Goal: Information Seeking & Learning: Learn about a topic

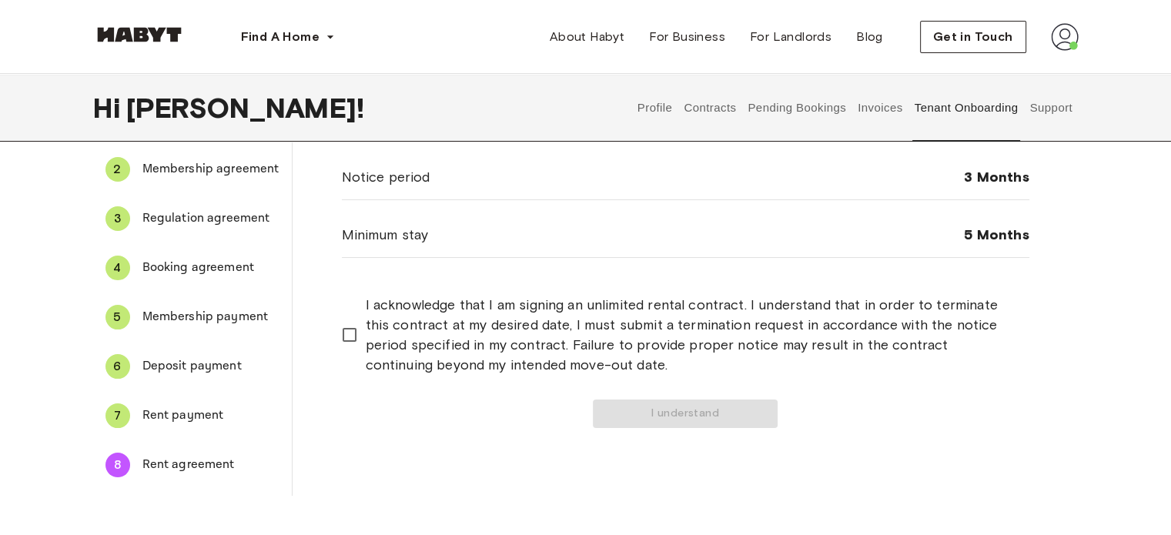
scroll to position [154, 0]
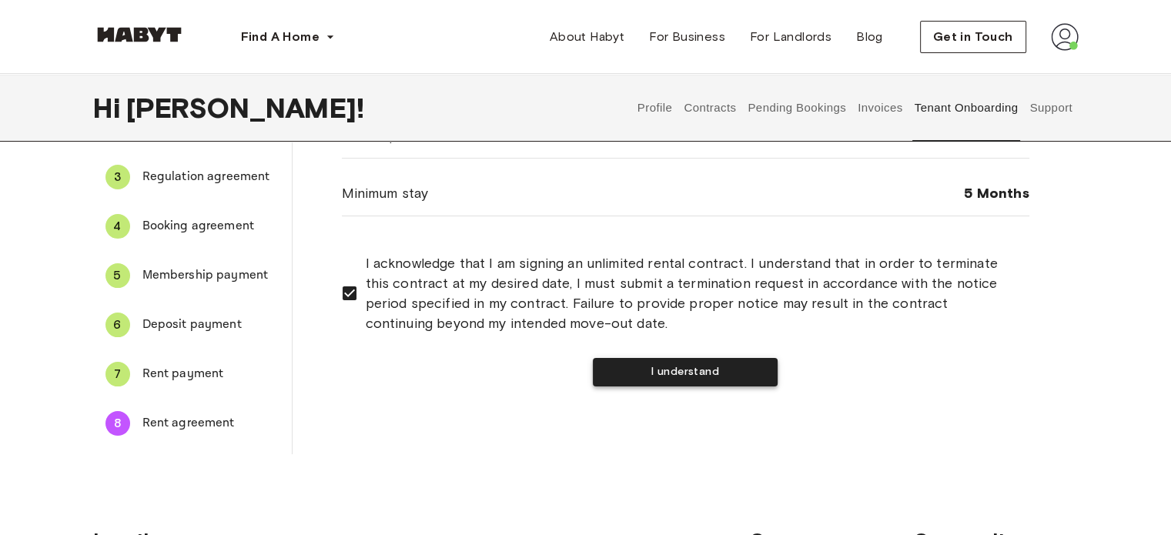
click at [698, 366] on button "I understand" at bounding box center [685, 372] width 185 height 28
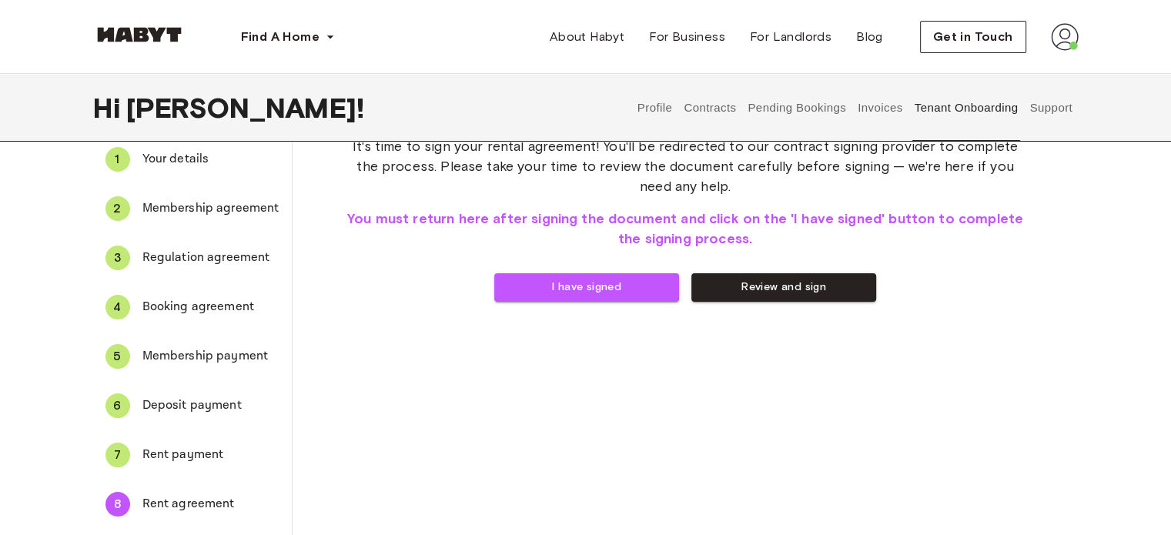
scroll to position [0, 0]
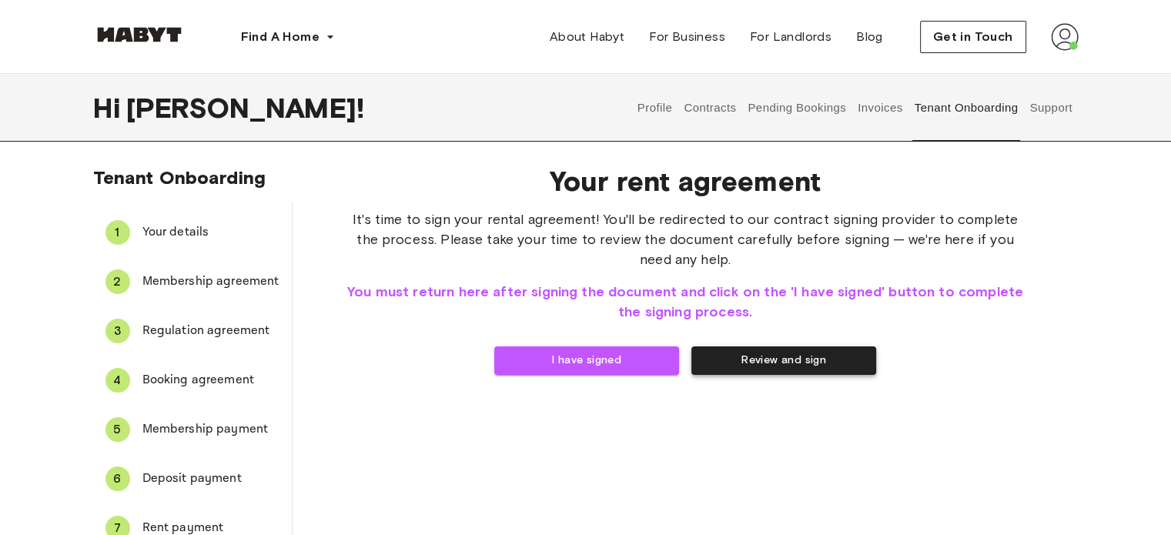
click at [767, 359] on button "Review and sign" at bounding box center [783, 360] width 185 height 28
click at [557, 356] on button "I have signed" at bounding box center [586, 360] width 185 height 28
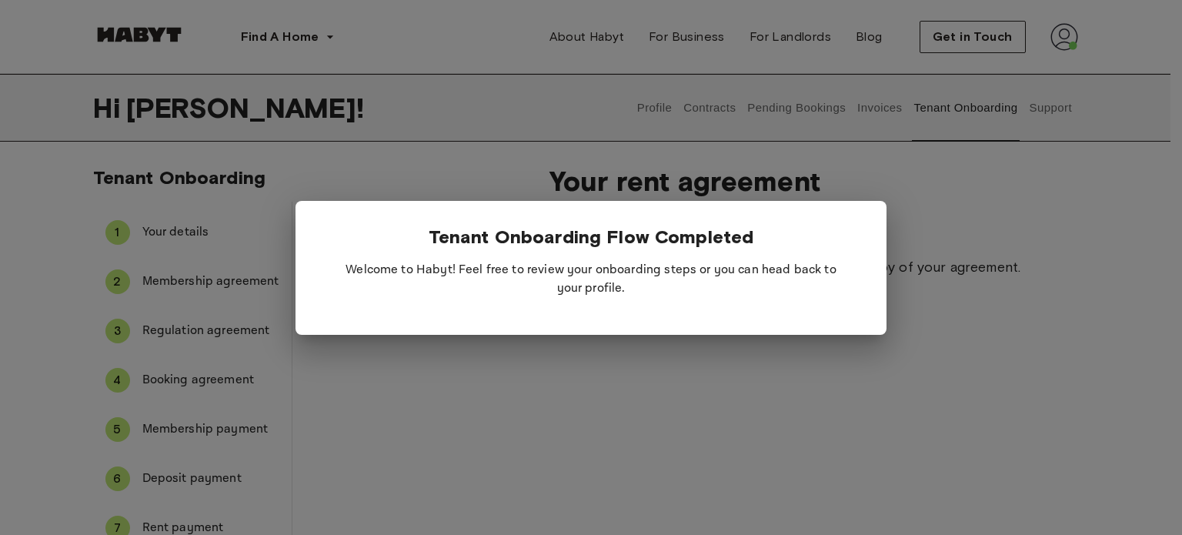
click at [819, 416] on div at bounding box center [591, 267] width 1182 height 535
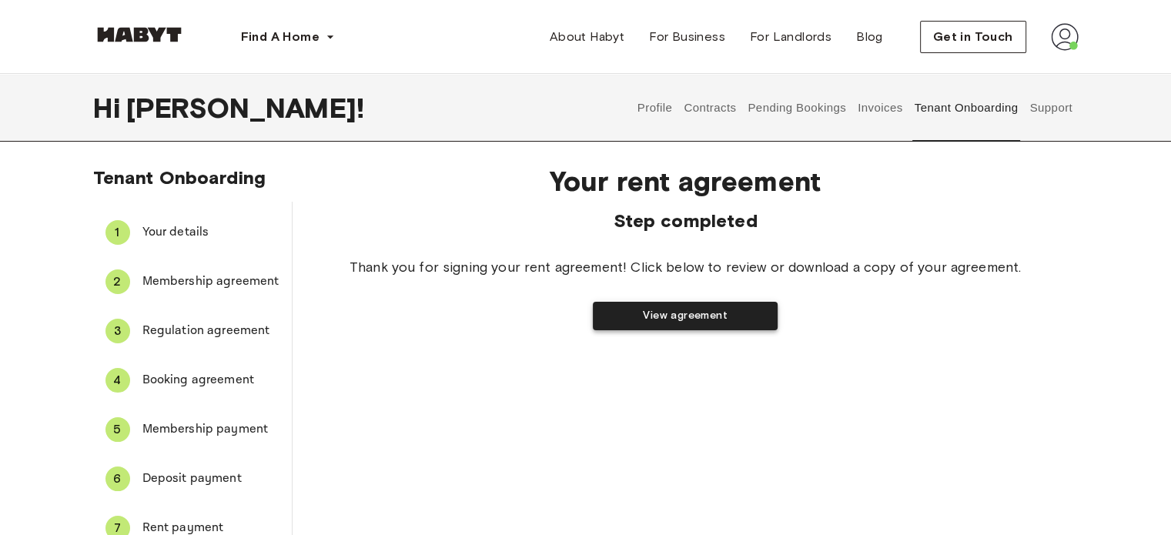
click at [710, 316] on button "View agreement" at bounding box center [685, 316] width 185 height 28
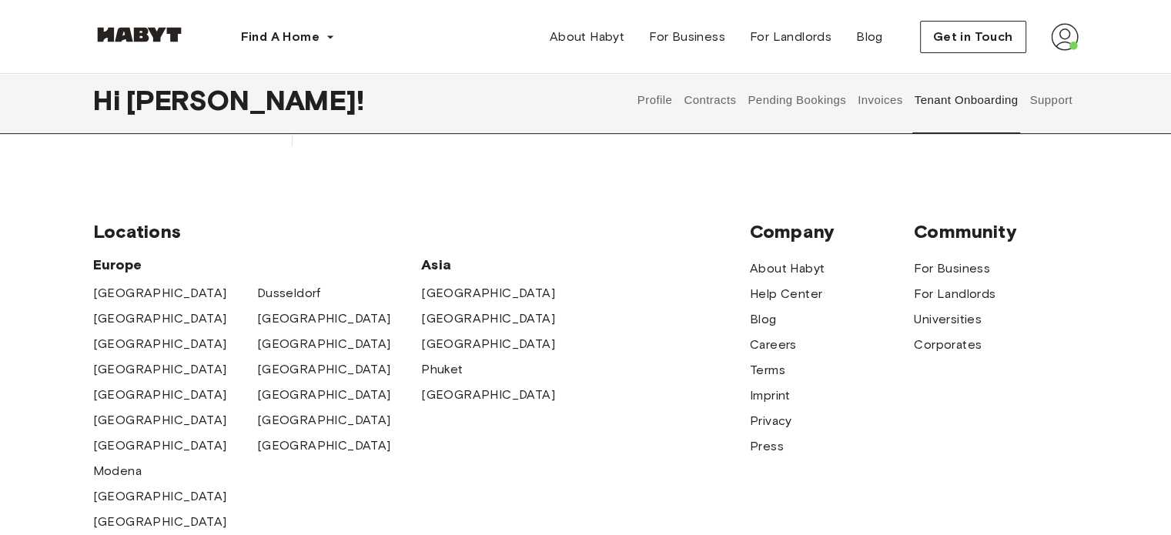
scroll to position [231, 0]
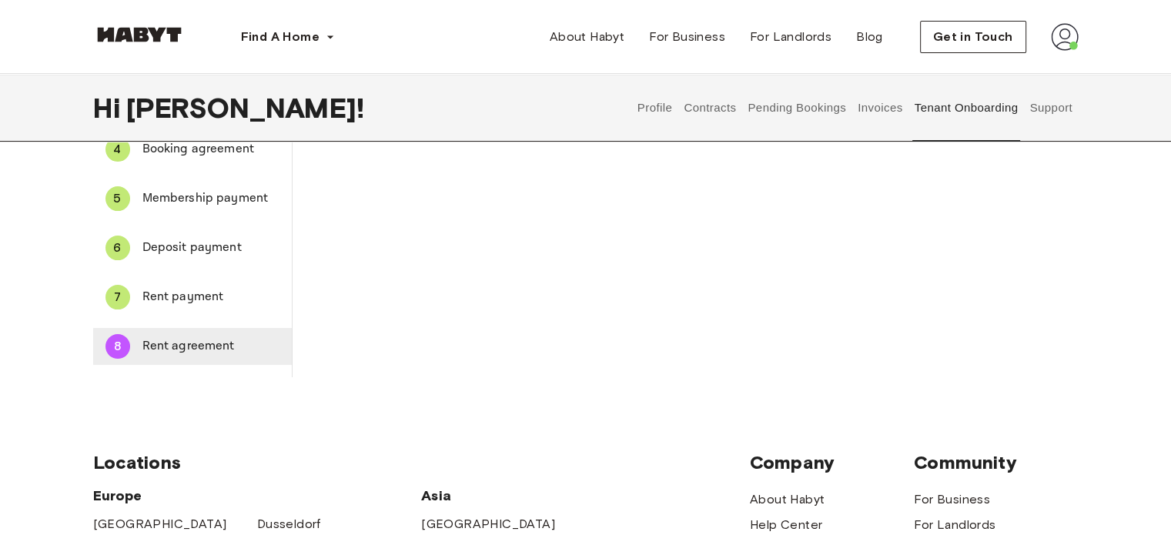
click at [192, 346] on span "Rent agreement" at bounding box center [210, 346] width 137 height 18
click at [182, 338] on span "Rent agreement" at bounding box center [210, 346] width 137 height 18
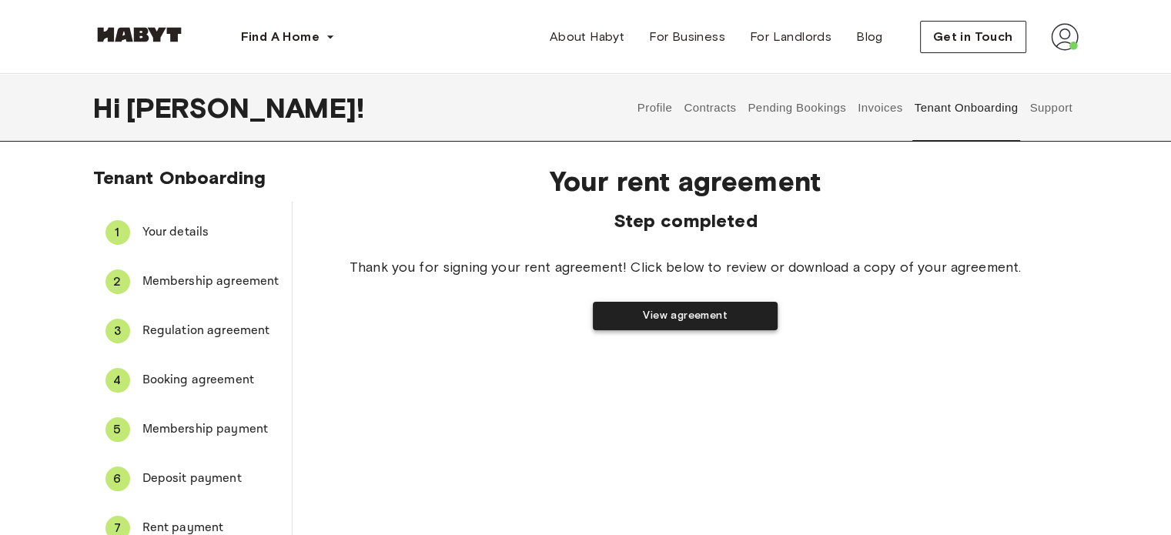
click at [625, 313] on button "View agreement" at bounding box center [685, 316] width 185 height 28
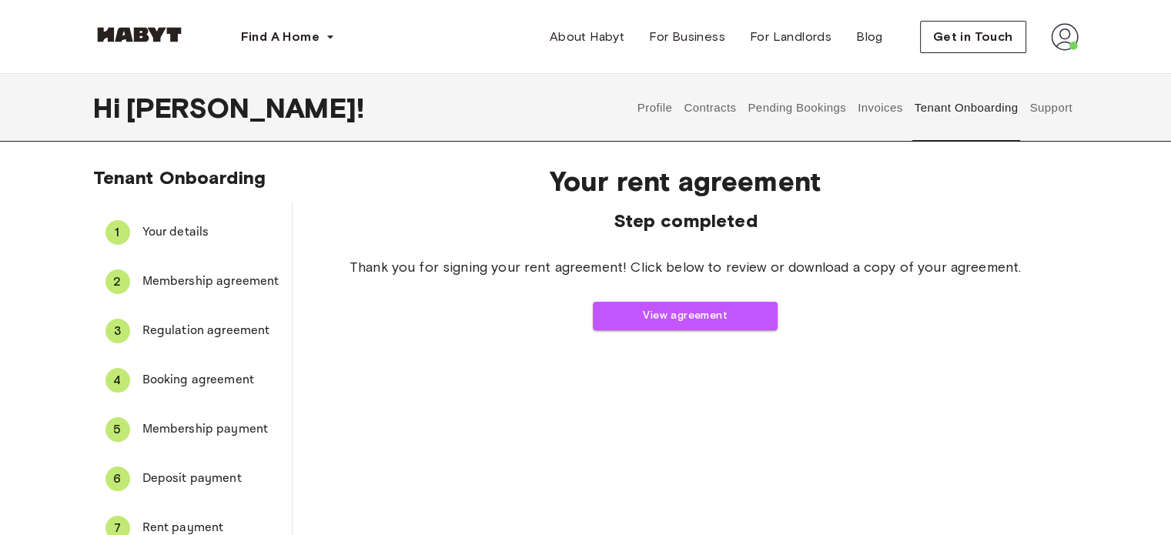
click at [710, 113] on button "Contracts" at bounding box center [710, 108] width 56 height 68
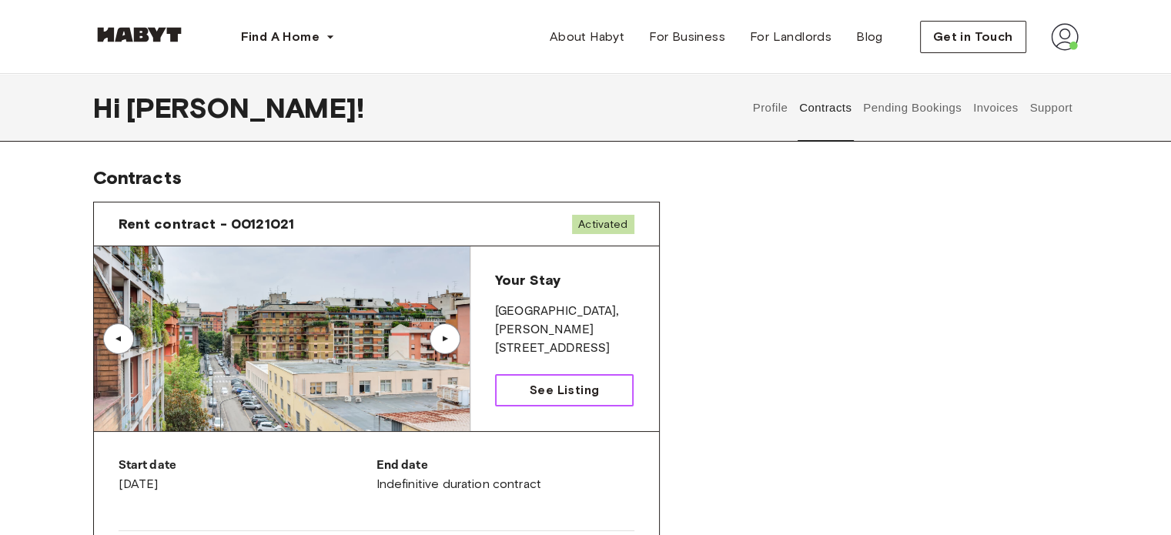
click at [586, 387] on span "See Listing" at bounding box center [564, 390] width 69 height 18
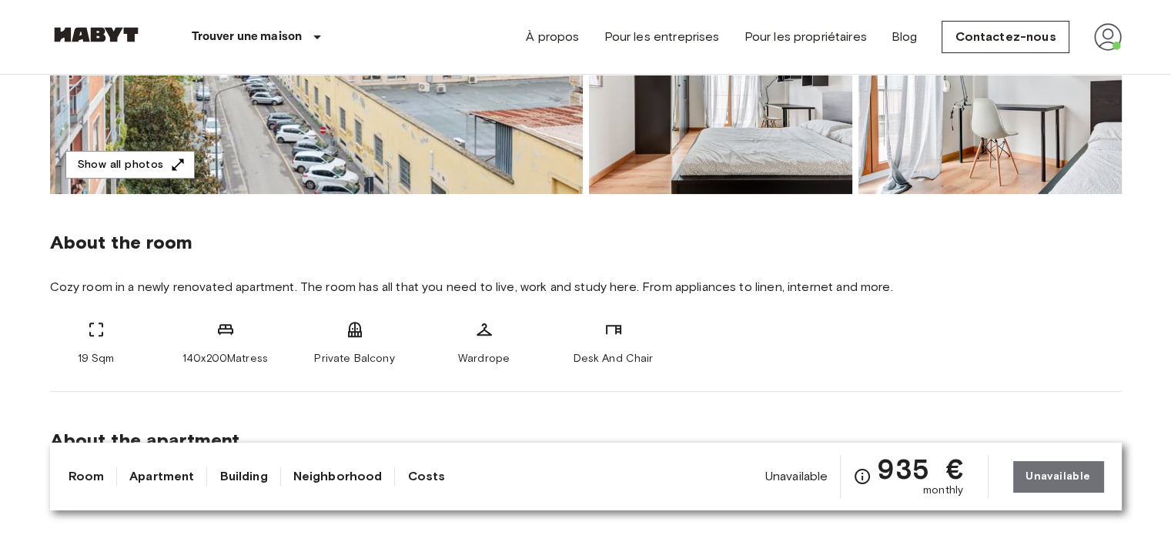
scroll to position [462, 0]
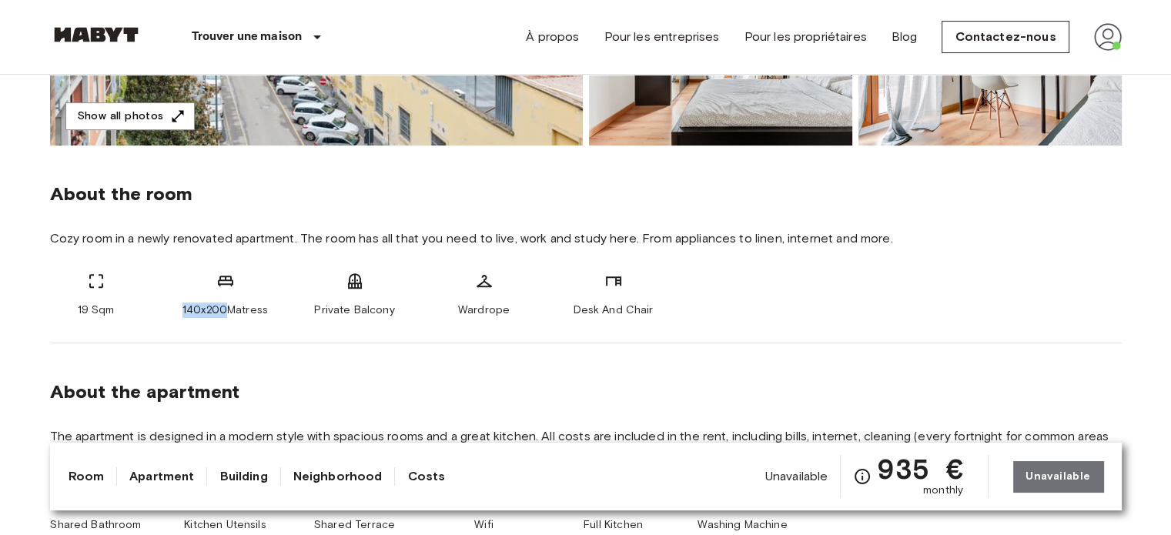
drag, startPoint x: 183, startPoint y: 310, endPoint x: 231, endPoint y: 306, distance: 47.9
click at [231, 306] on span "140x200Matress" at bounding box center [224, 309] width 85 height 15
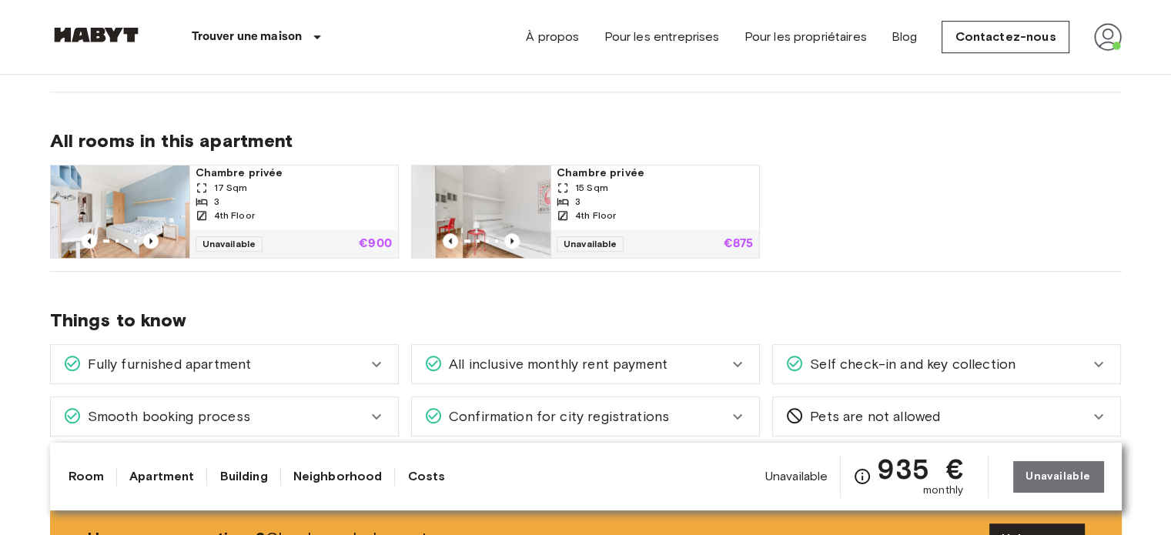
scroll to position [1001, 0]
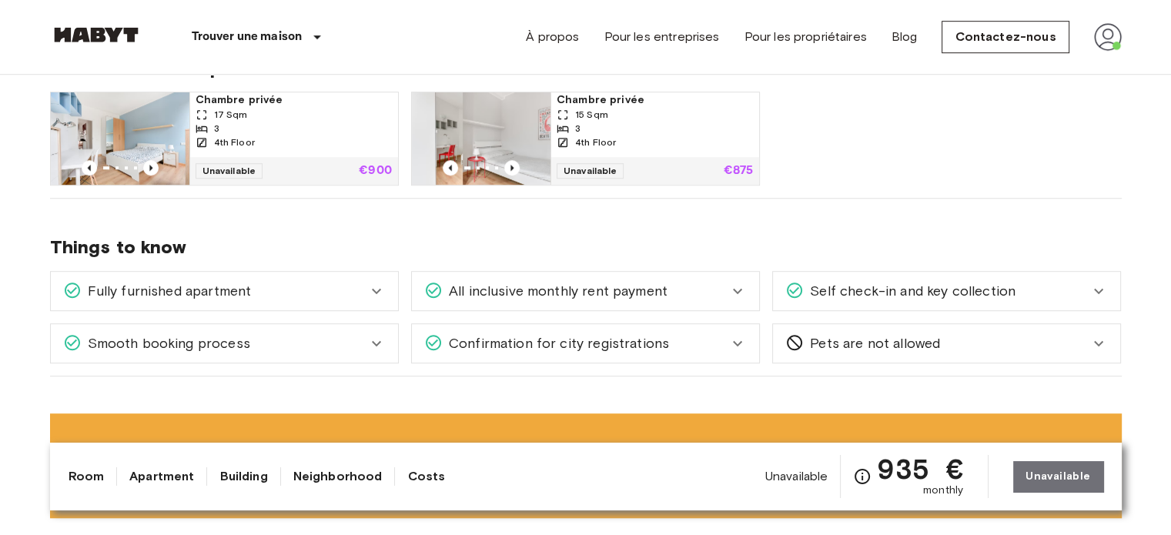
click at [374, 289] on icon at bounding box center [376, 291] width 9 height 5
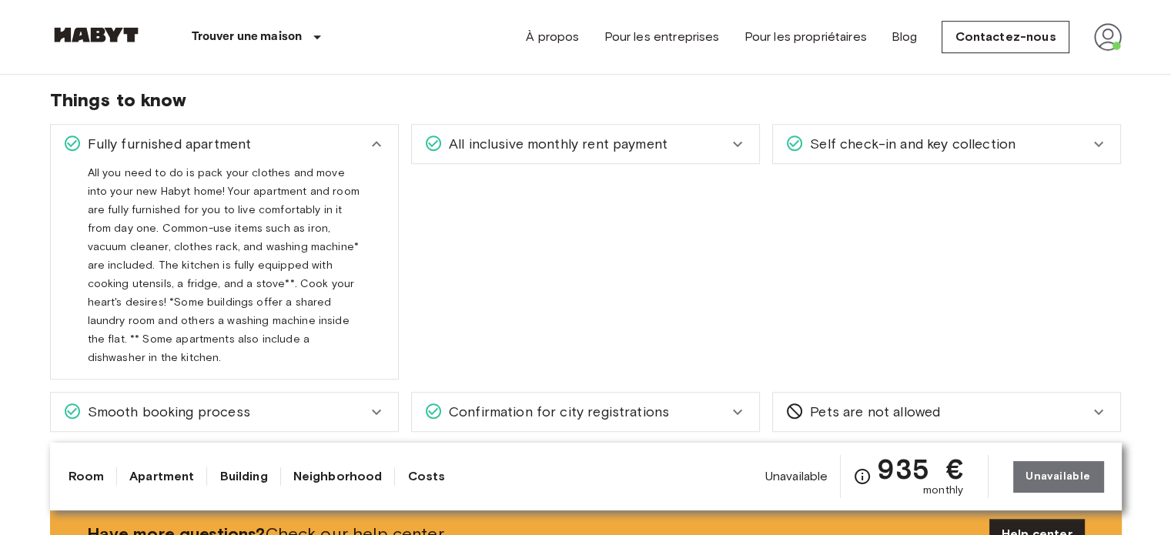
scroll to position [1155, 0]
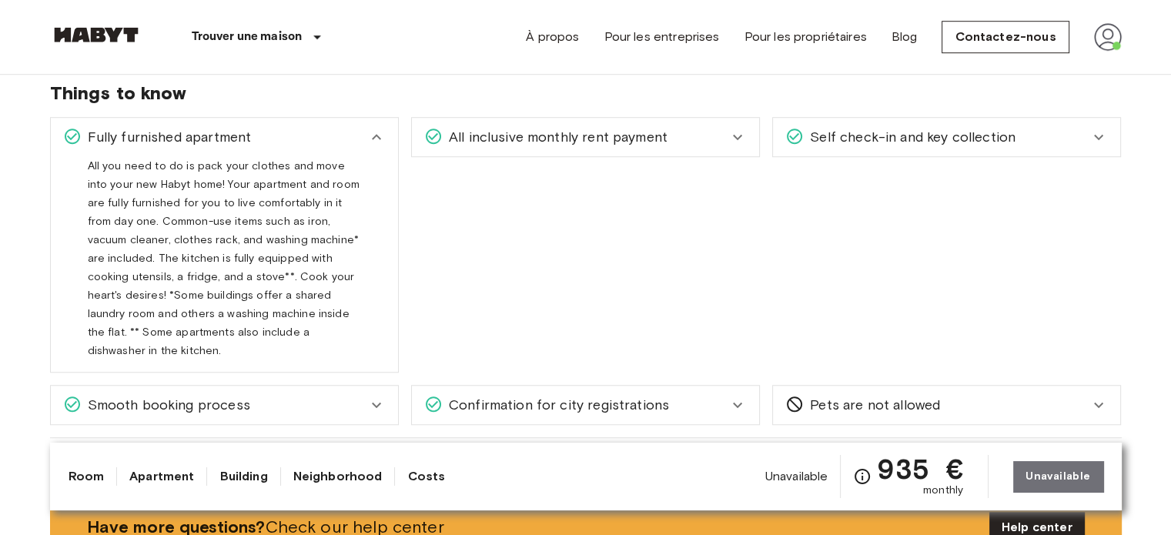
click at [381, 396] on icon at bounding box center [376, 405] width 18 height 18
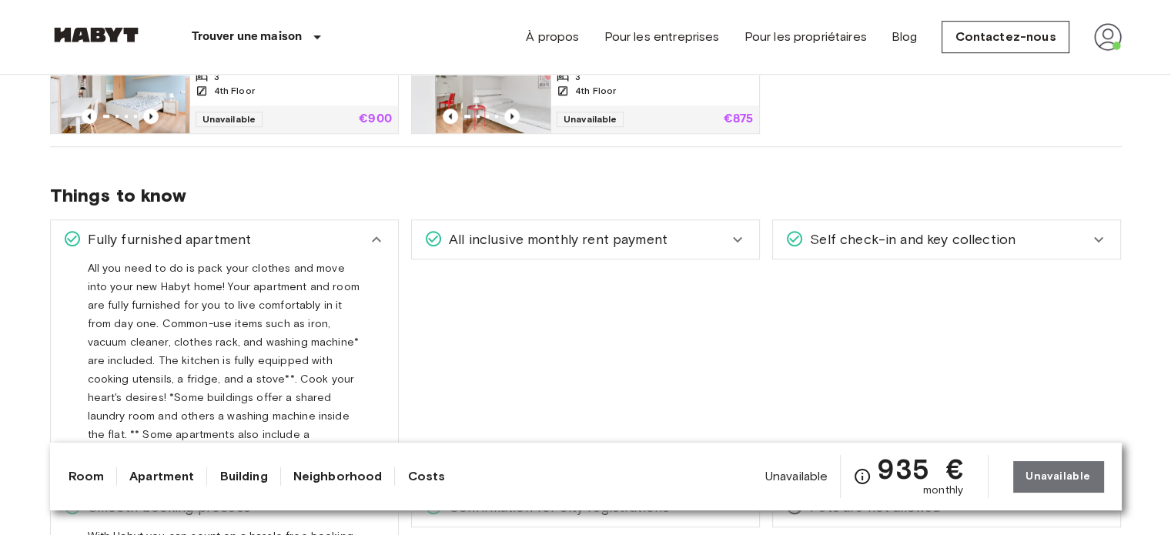
scroll to position [1078, 0]
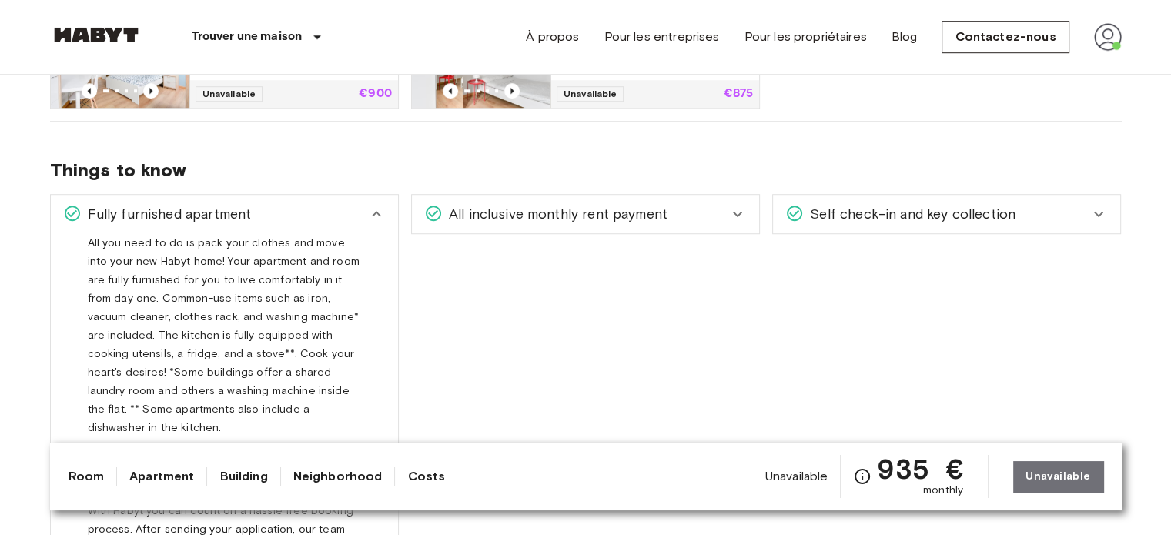
click at [1094, 211] on icon at bounding box center [1098, 214] width 18 height 18
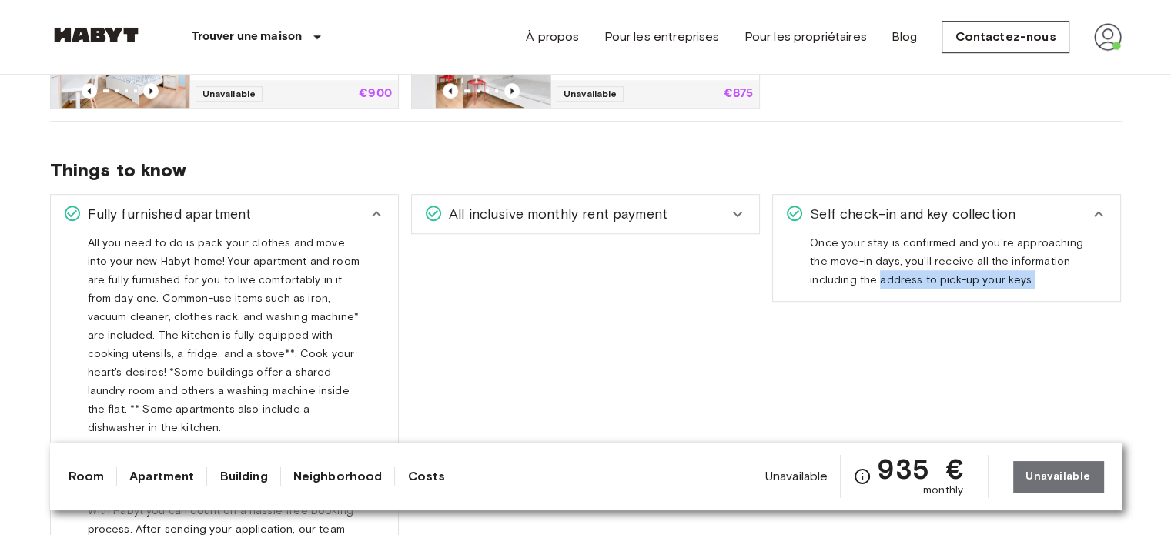
drag, startPoint x: 877, startPoint y: 279, endPoint x: 1044, endPoint y: 283, distance: 166.3
click at [1044, 283] on div "Once your stay is confirmed and you're approaching the move-in days, you'll rec…" at bounding box center [946, 260] width 273 height 55
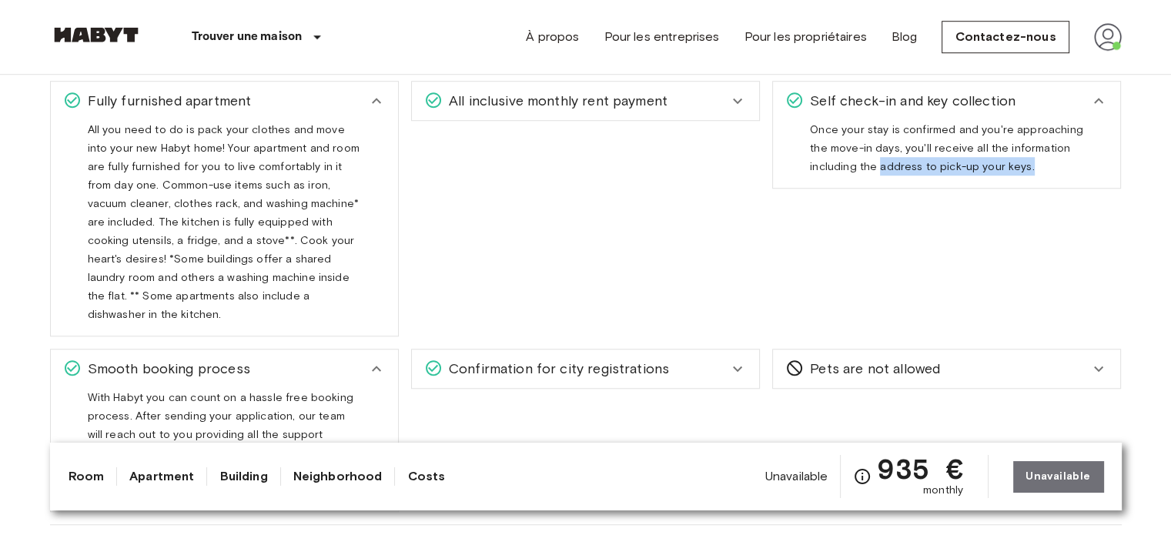
scroll to position [1155, 0]
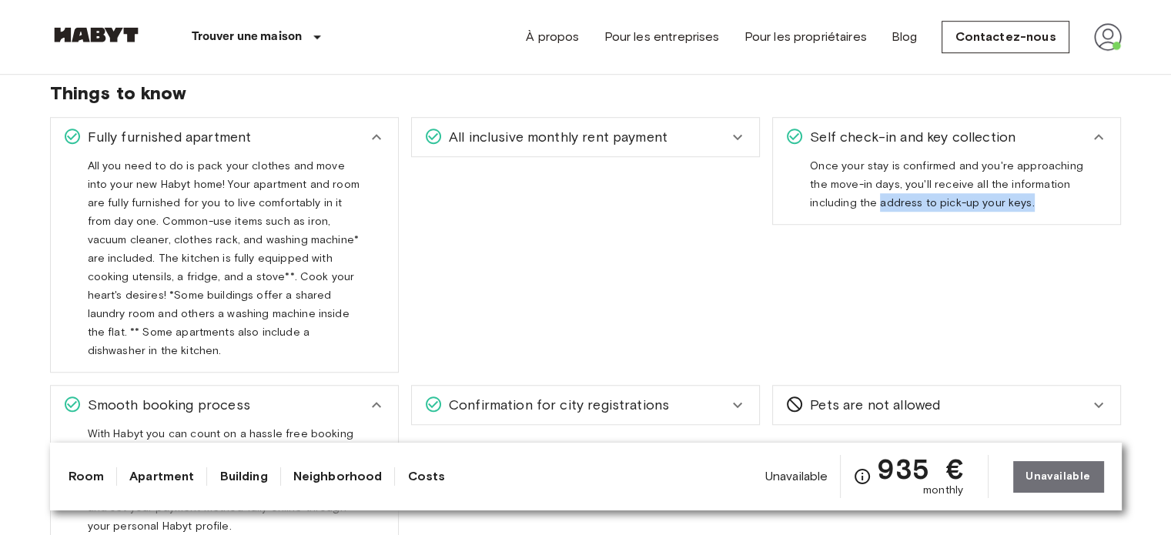
click at [736, 135] on icon at bounding box center [737, 137] width 18 height 18
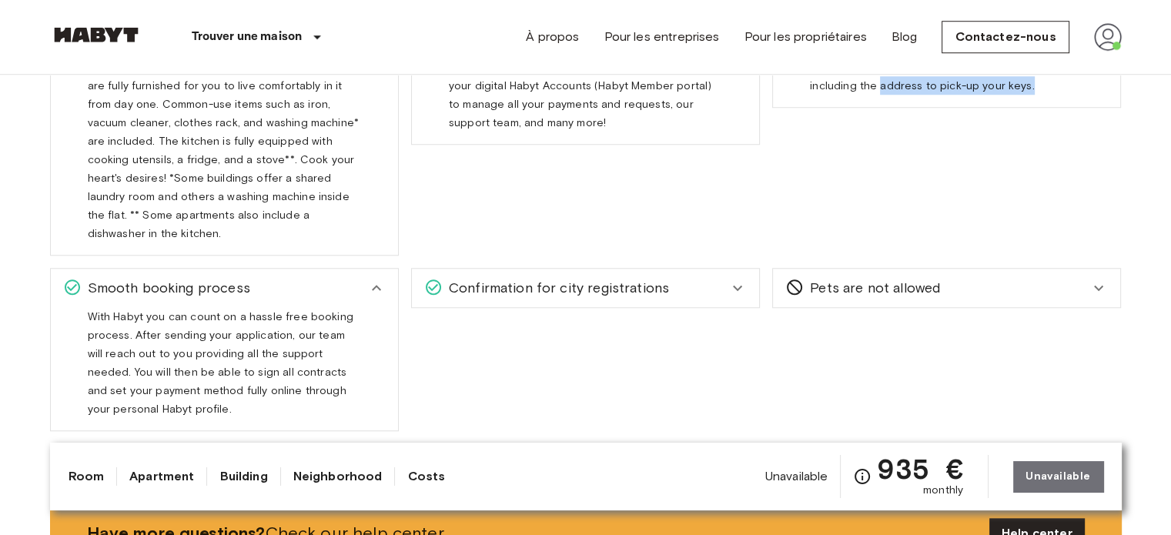
scroll to position [1308, 0]
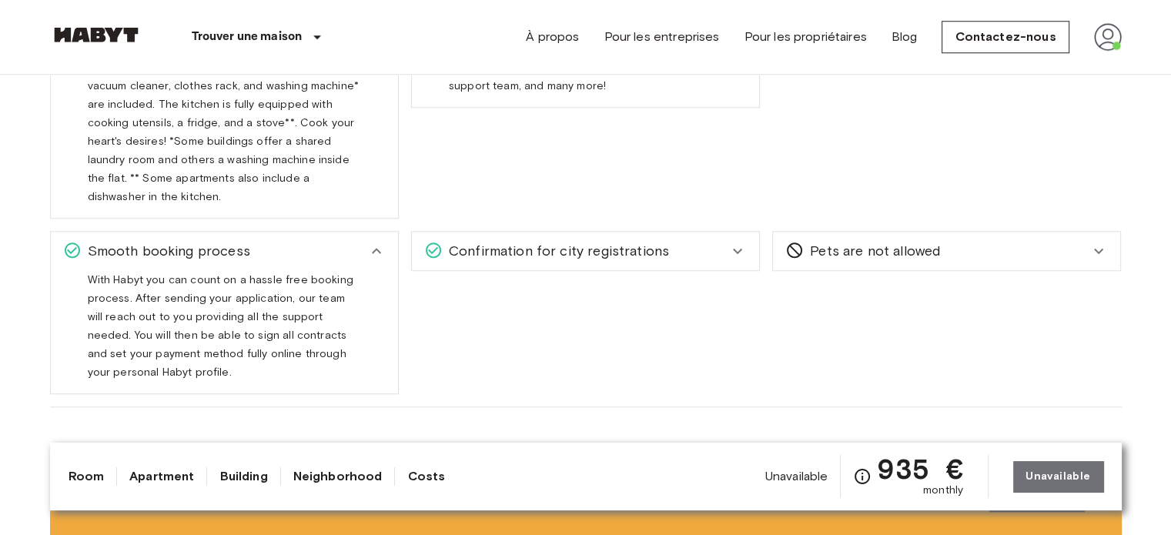
click at [733, 242] on icon at bounding box center [737, 251] width 18 height 18
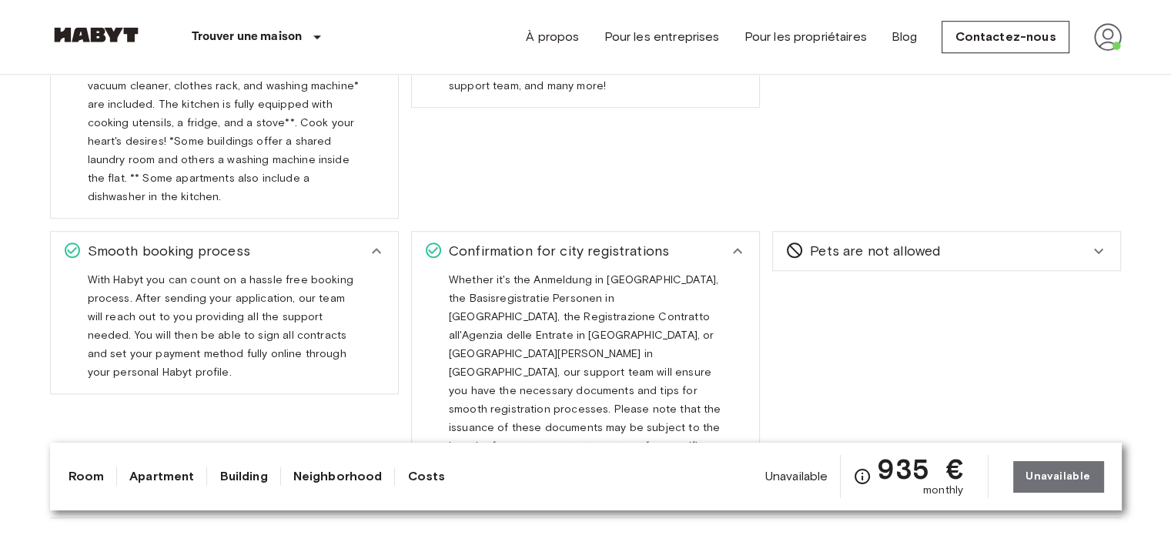
click at [1099, 242] on icon at bounding box center [1098, 251] width 18 height 18
click at [794, 480] on span "Unavailable" at bounding box center [796, 476] width 63 height 17
click at [794, 478] on span "Unavailable" at bounding box center [796, 476] width 63 height 17
click at [160, 469] on link "Apartment" at bounding box center [161, 476] width 65 height 18
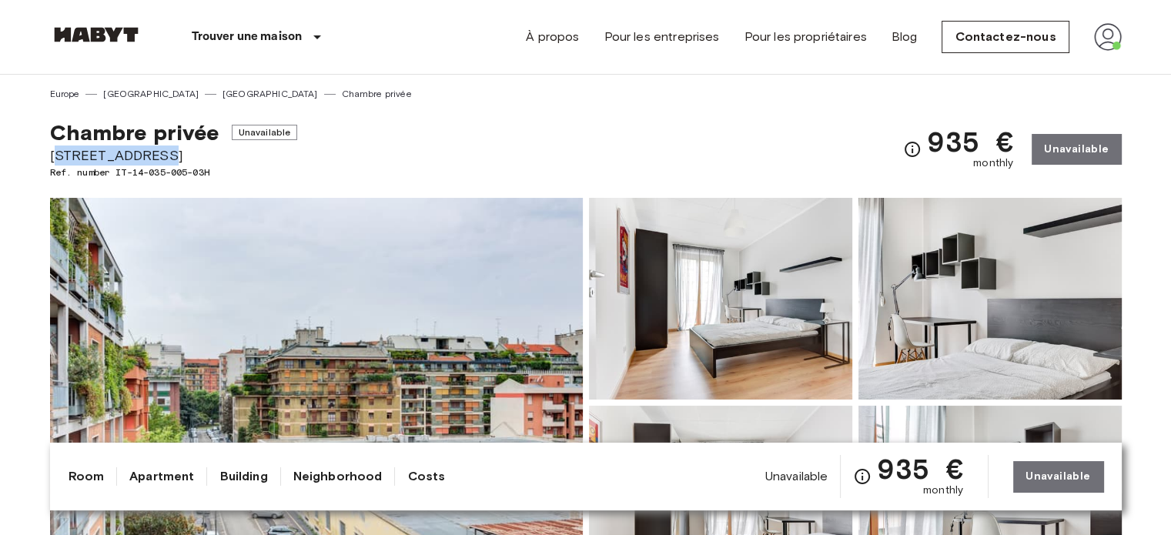
drag, startPoint x: 55, startPoint y: 150, endPoint x: 159, endPoint y: 153, distance: 104.0
click at [159, 153] on span "[STREET_ADDRESS]" at bounding box center [174, 155] width 248 height 20
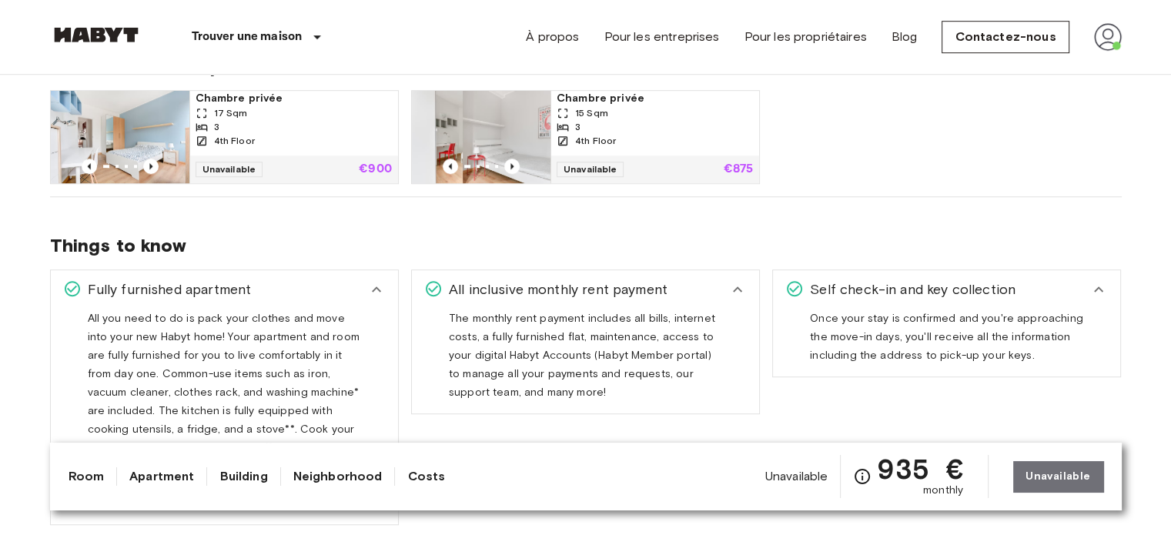
scroll to position [1155, 0]
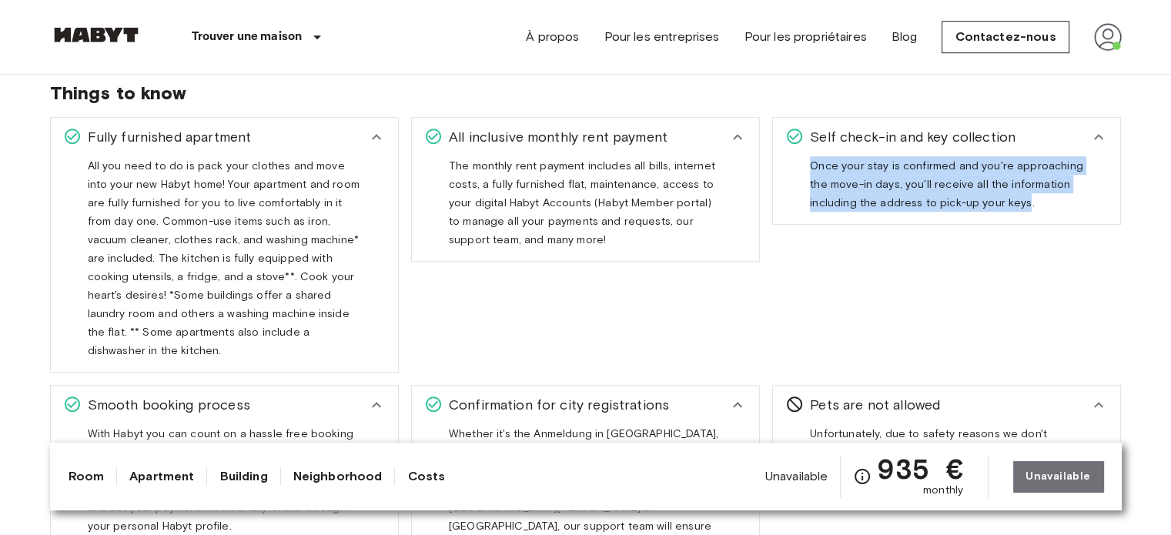
drag, startPoint x: 1020, startPoint y: 200, endPoint x: 787, endPoint y: 164, distance: 236.0
click at [787, 164] on div "Once your stay is confirmed and you're approaching the move-in days, you'll rec…" at bounding box center [946, 190] width 347 height 68
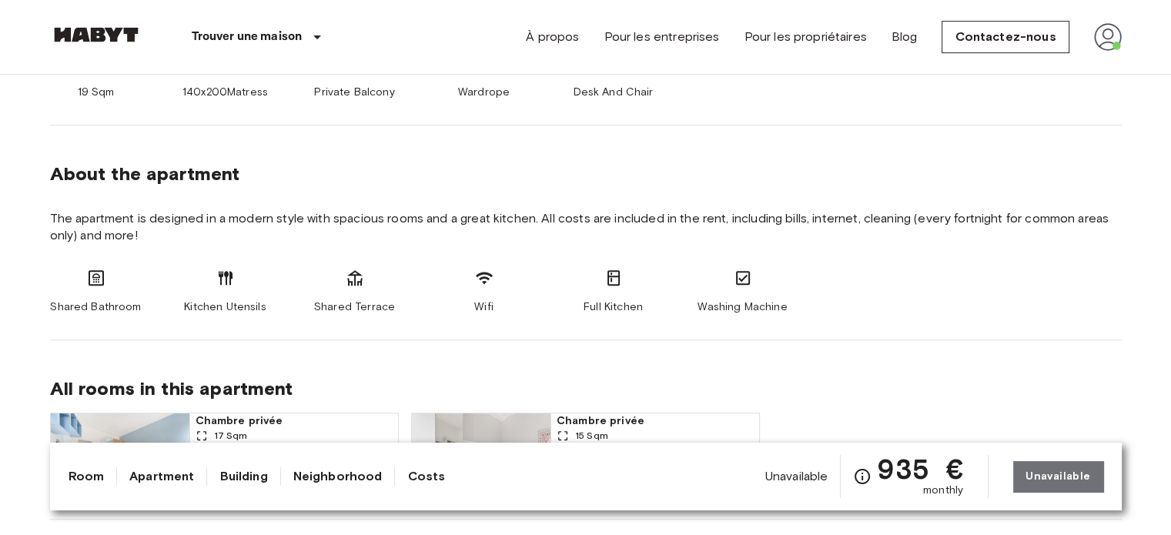
scroll to position [616, 0]
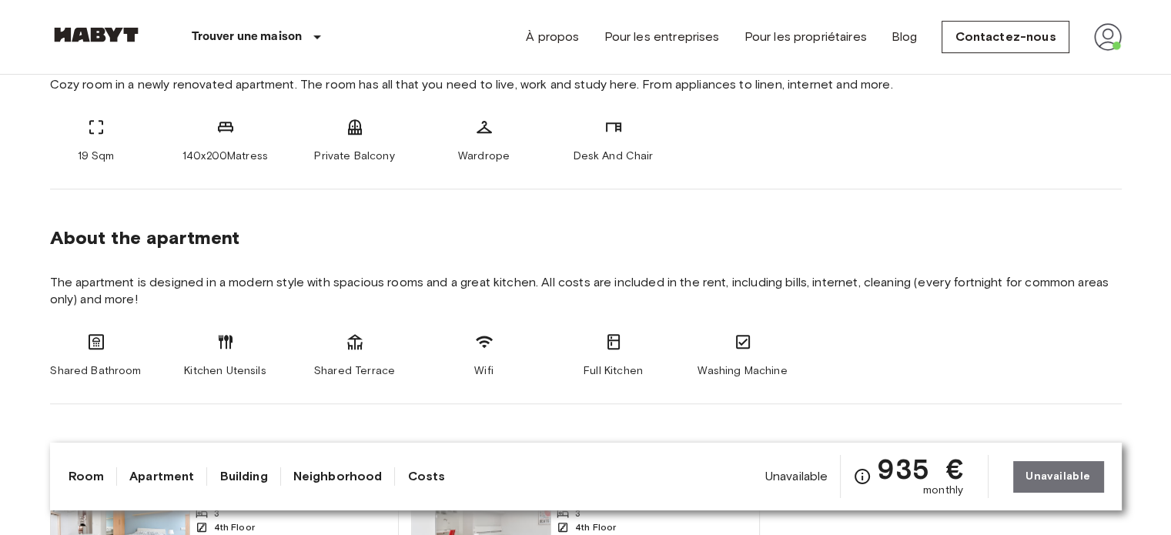
drag, startPoint x: 1048, startPoint y: 294, endPoint x: 818, endPoint y: 403, distance: 253.7
drag, startPoint x: 818, startPoint y: 403, endPoint x: 671, endPoint y: 209, distance: 243.4
click at [671, 209] on section "About the apartment The apartment is designed in a modern style with spacious r…" at bounding box center [585, 296] width 1071 height 215
click at [357, 483] on link "Neighborhood" at bounding box center [337, 476] width 89 height 18
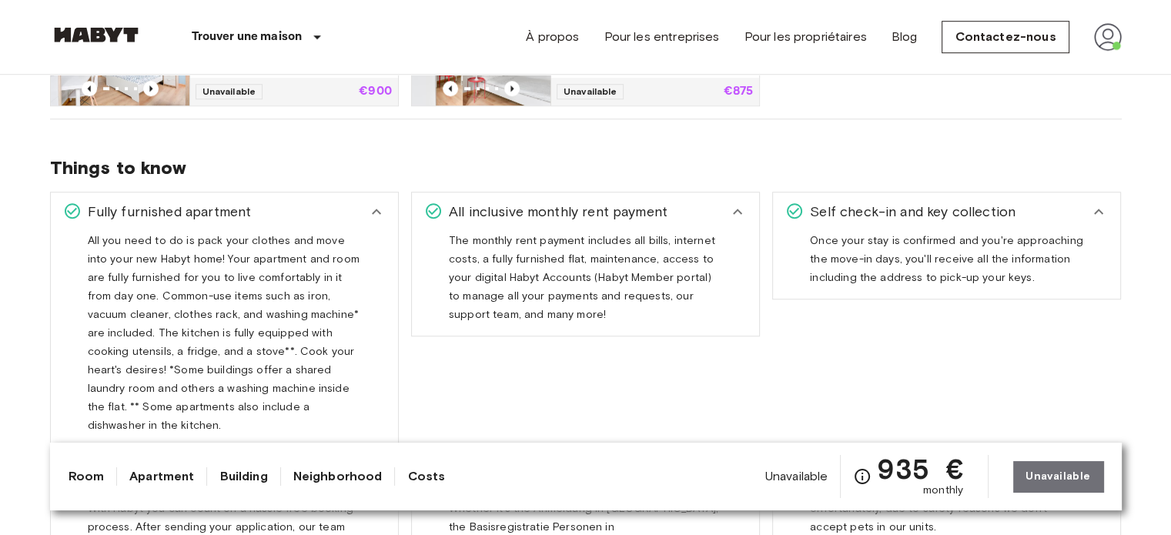
scroll to position [1078, 0]
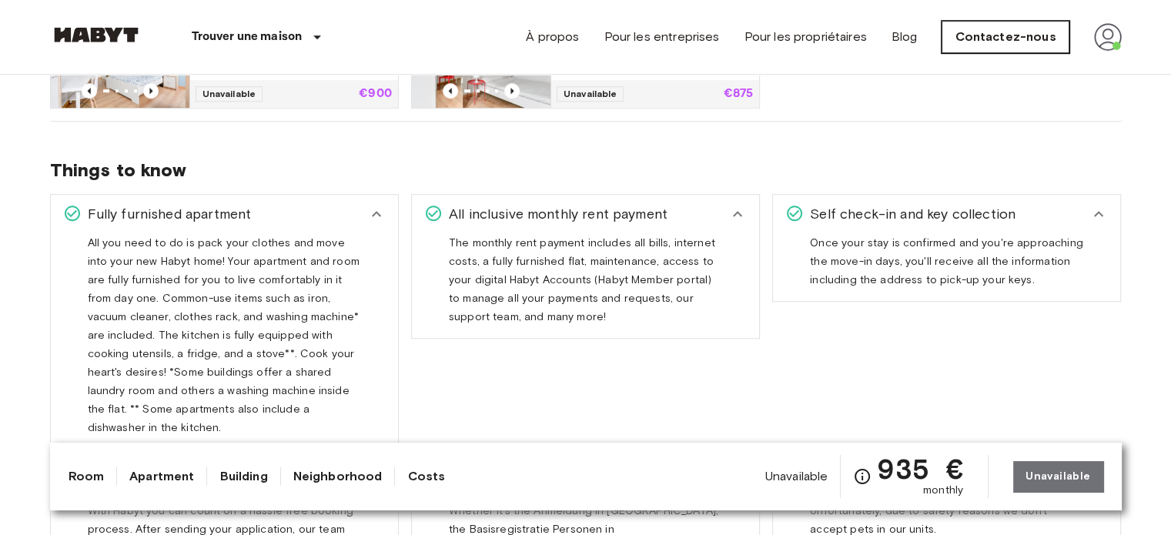
click at [1020, 32] on link "Contactez-nous" at bounding box center [1004, 37] width 127 height 32
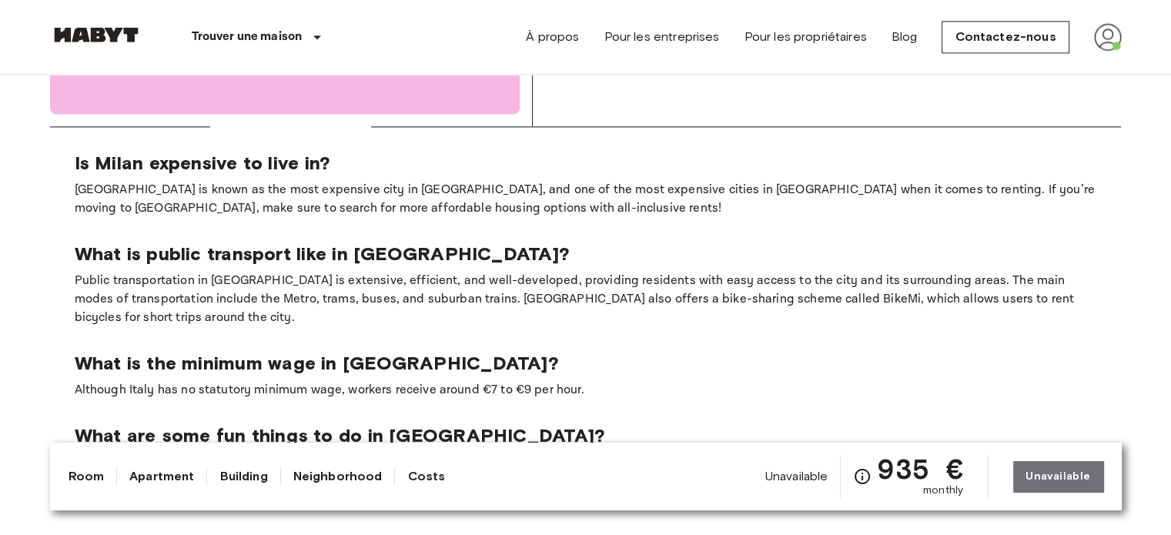
scroll to position [2267, 0]
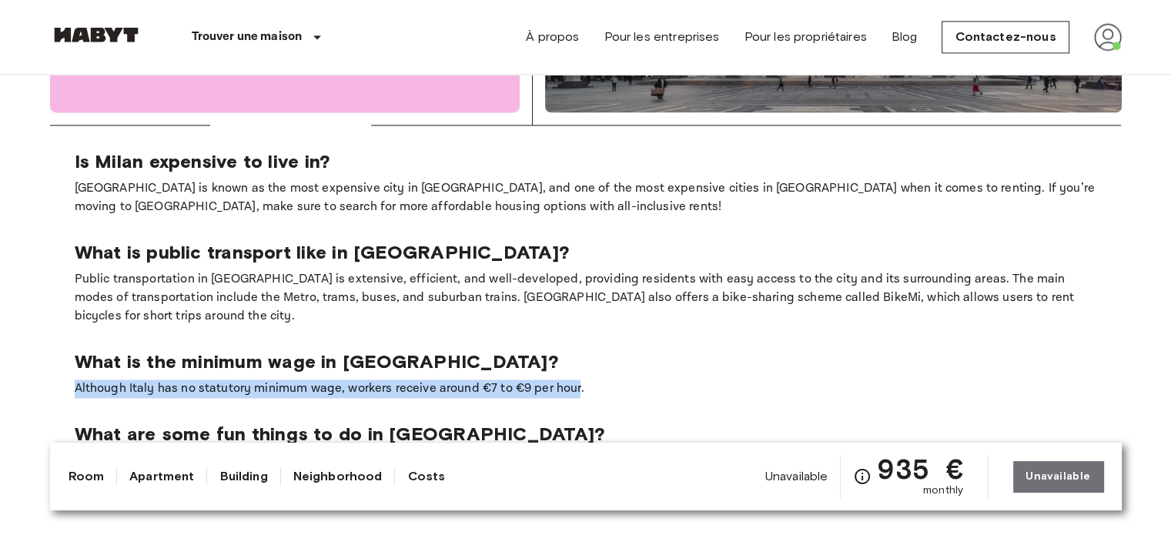
drag, startPoint x: 573, startPoint y: 331, endPoint x: 52, endPoint y: 324, distance: 520.4
click at [52, 324] on section "Is Milan expensive to live in? [GEOGRAPHIC_DATA] is known as the most expensive…" at bounding box center [585, 373] width 1071 height 497
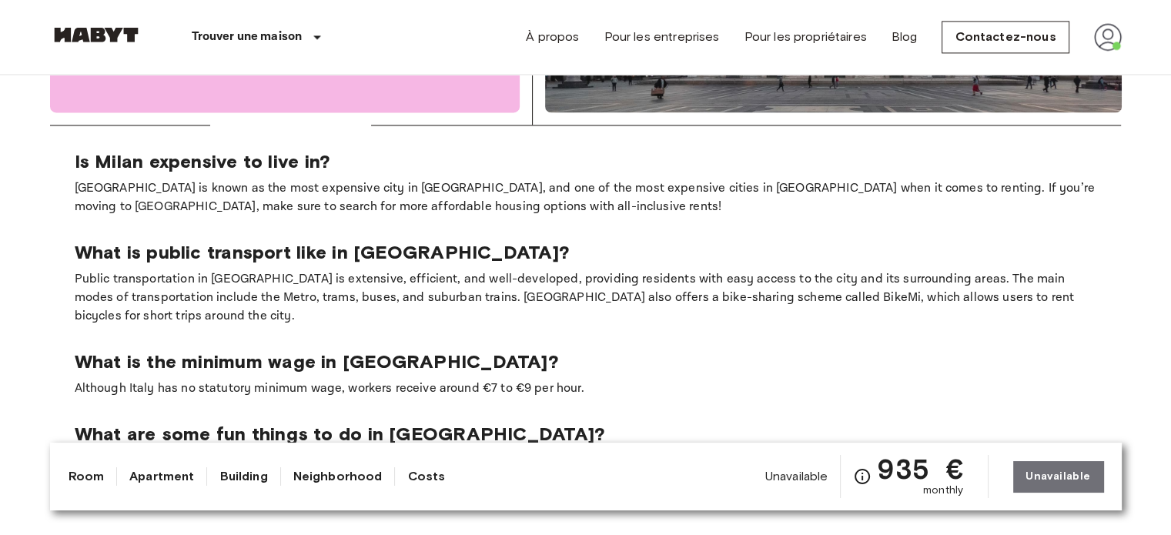
click at [627, 379] on p "Although Italy has no statutory minimum wage, workers receive around €7 to €9 p…" at bounding box center [586, 388] width 1022 height 18
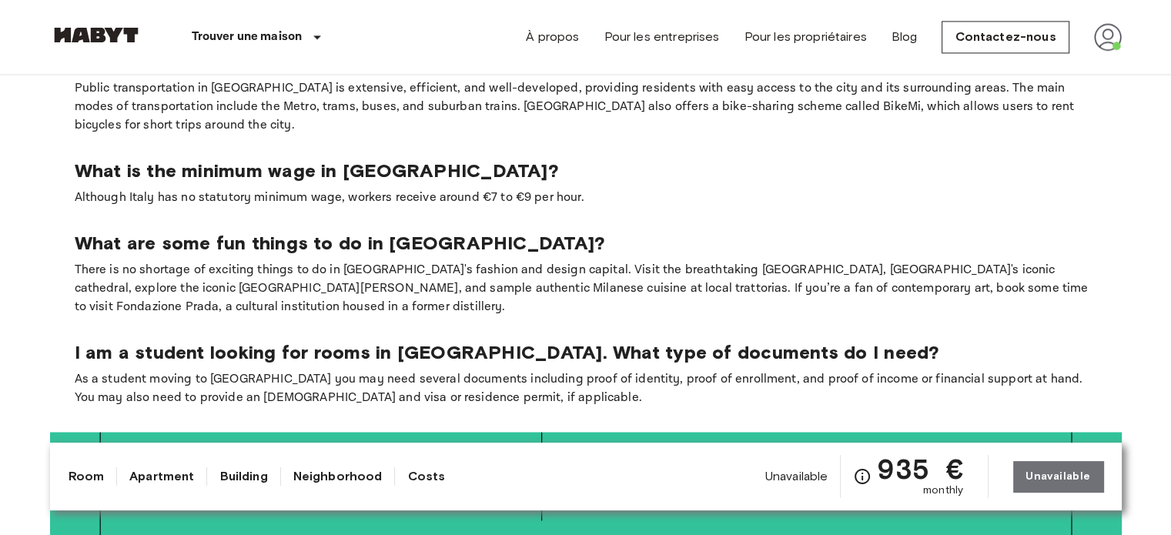
scroll to position [2421, 0]
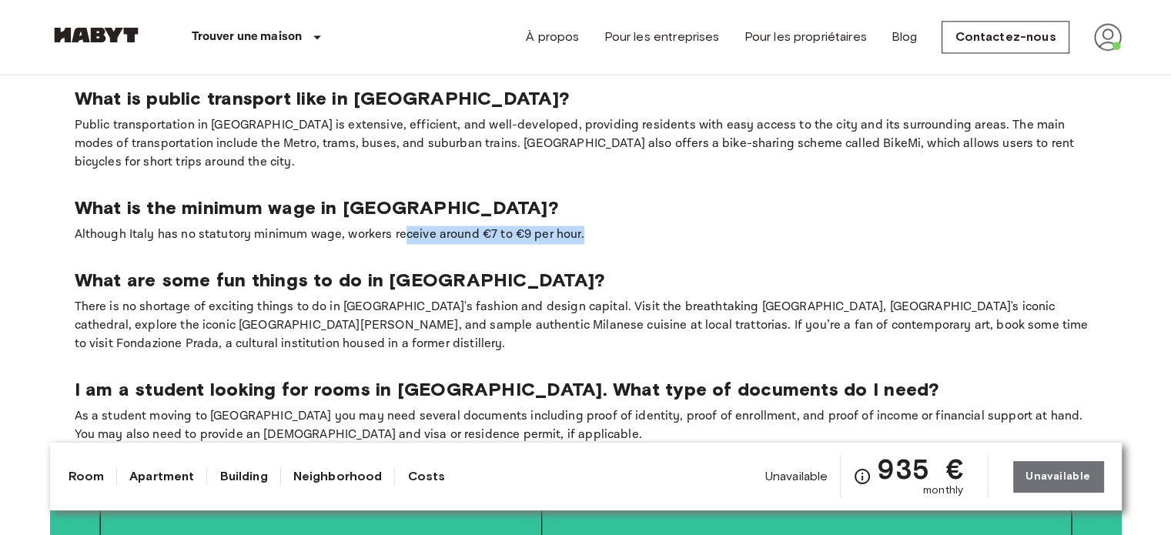
drag, startPoint x: 397, startPoint y: 185, endPoint x: 607, endPoint y: 184, distance: 209.4
click at [607, 226] on p "Although Italy has no statutory minimum wage, workers receive around €7 to €9 p…" at bounding box center [586, 235] width 1022 height 18
click at [670, 194] on section "Is Milan expensive to live in? [GEOGRAPHIC_DATA] is known as the most expensive…" at bounding box center [585, 220] width 1071 height 497
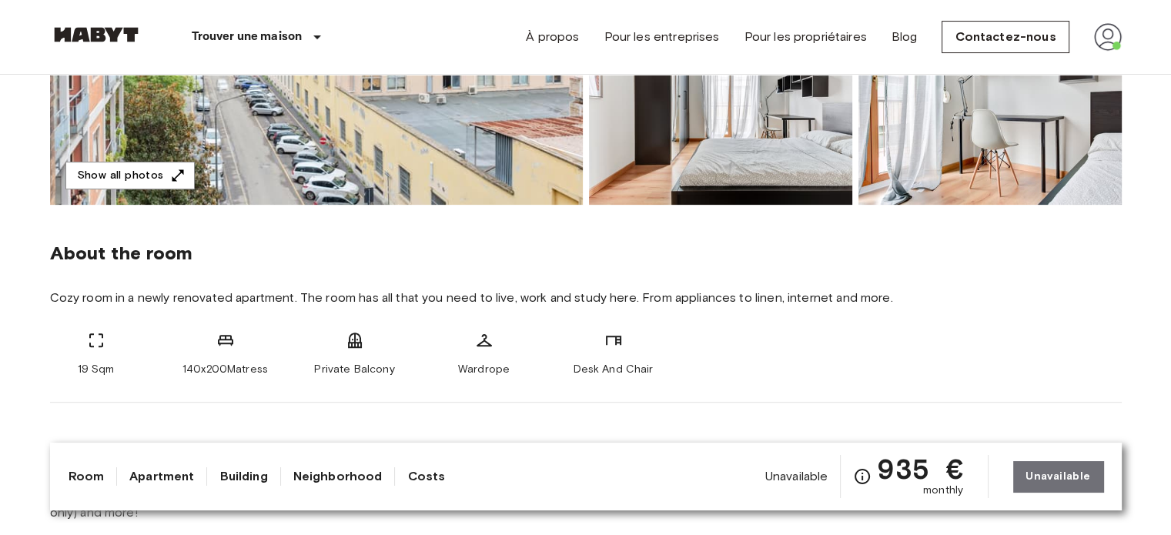
scroll to position [403, 0]
drag, startPoint x: 801, startPoint y: 294, endPoint x: 894, endPoint y: 303, distance: 92.8
click at [894, 303] on span "Cozy room in a newly renovated apartment. The room has all that you need to liv…" at bounding box center [585, 297] width 1071 height 17
click at [933, 329] on div "About the room Cozy room in a newly renovated apartment. The room has all that …" at bounding box center [585, 303] width 1071 height 198
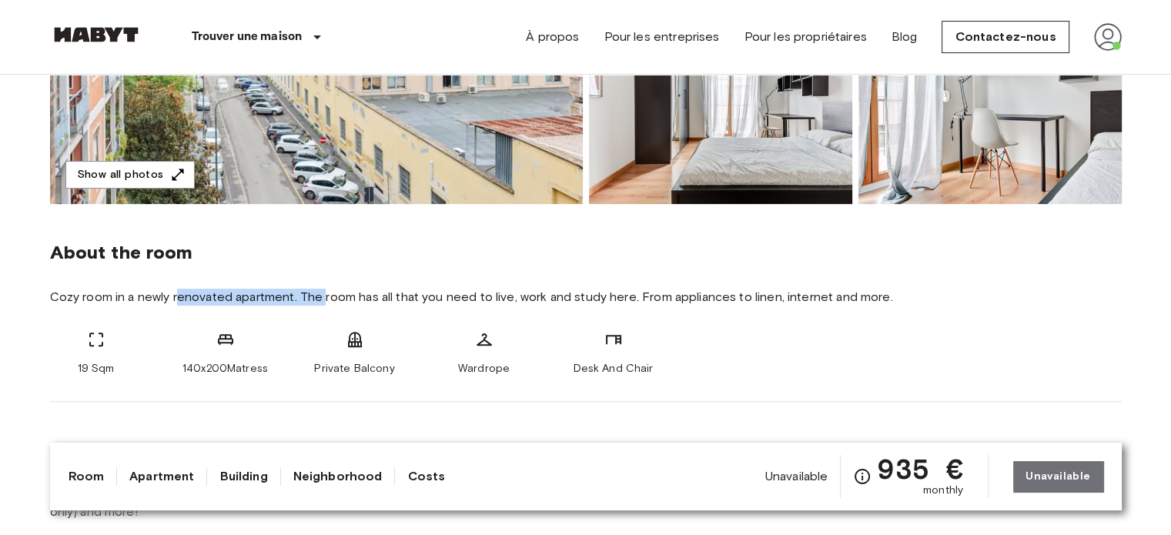
drag, startPoint x: 175, startPoint y: 295, endPoint x: 322, endPoint y: 316, distance: 148.5
click at [322, 316] on div "About the room Cozy room in a newly renovated apartment. The room has all that …" at bounding box center [585, 303] width 1071 height 198
click at [423, 396] on div "About the room Cozy room in a newly renovated apartment. The room has all that …" at bounding box center [585, 303] width 1071 height 198
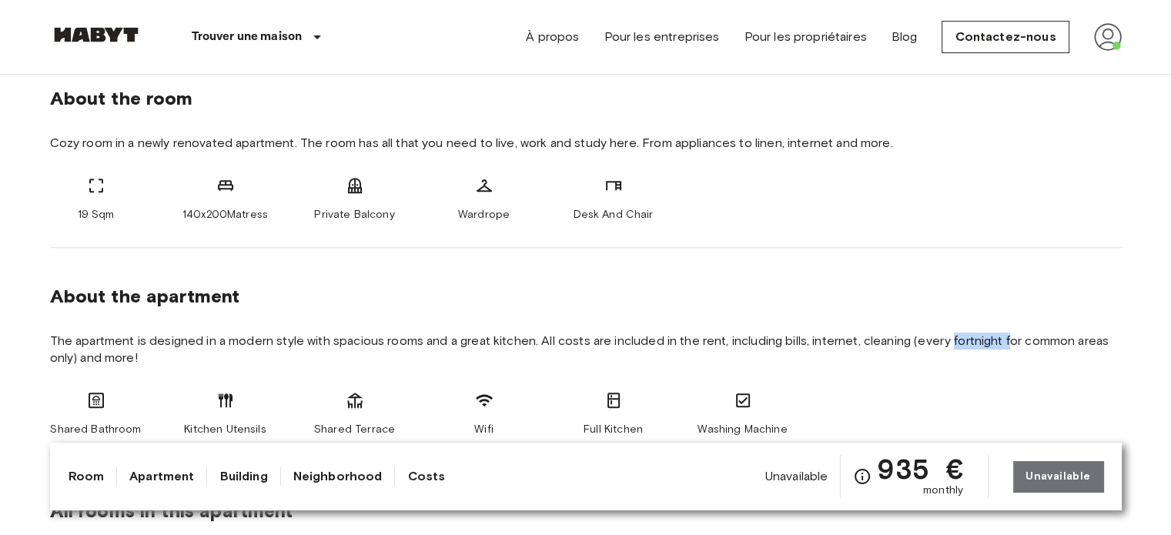
drag, startPoint x: 950, startPoint y: 340, endPoint x: 1007, endPoint y: 343, distance: 57.0
click at [1007, 343] on span "The apartment is designed in a modern style with spacious rooms and a great kit…" at bounding box center [585, 350] width 1071 height 34
drag, startPoint x: 921, startPoint y: 338, endPoint x: 1141, endPoint y: 343, distance: 220.9
click at [890, 379] on section "About the apartment The apartment is designed in a modern style with spacious r…" at bounding box center [585, 355] width 1071 height 215
